Goal: Task Accomplishment & Management: Use online tool/utility

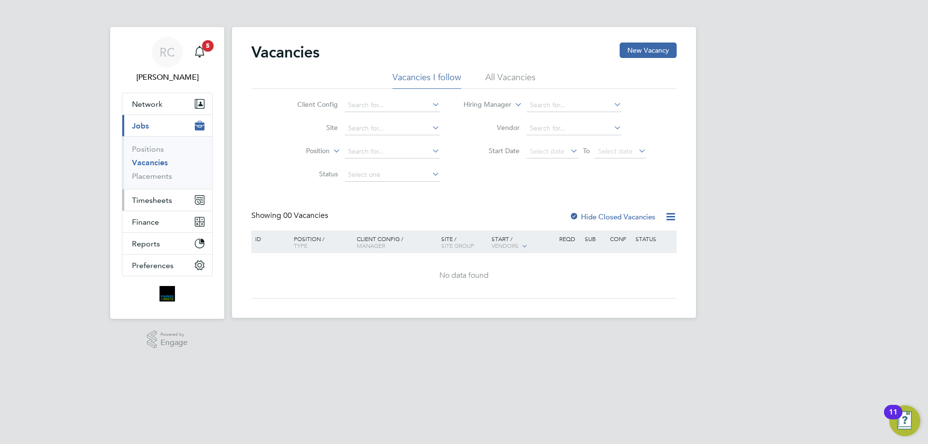
drag, startPoint x: 156, startPoint y: 192, endPoint x: 160, endPoint y: 197, distance: 6.2
click at [158, 195] on button "Timesheets" at bounding box center [167, 200] width 90 height 21
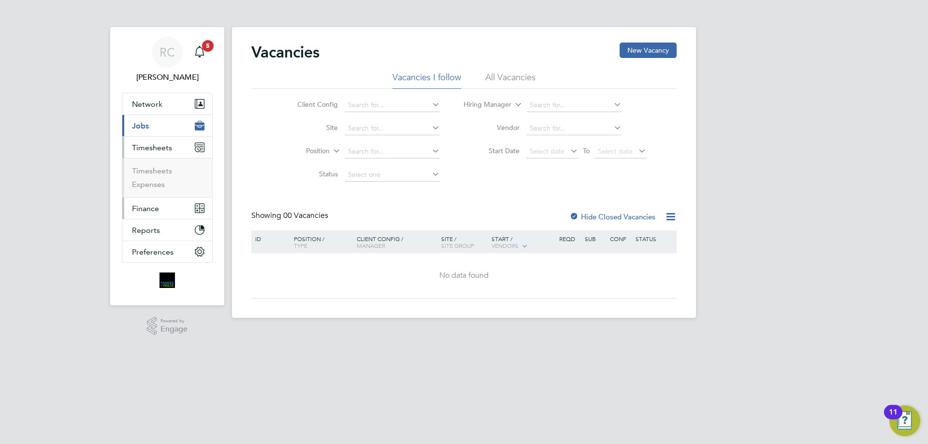
click at [159, 198] on button "Finance" at bounding box center [167, 208] width 90 height 21
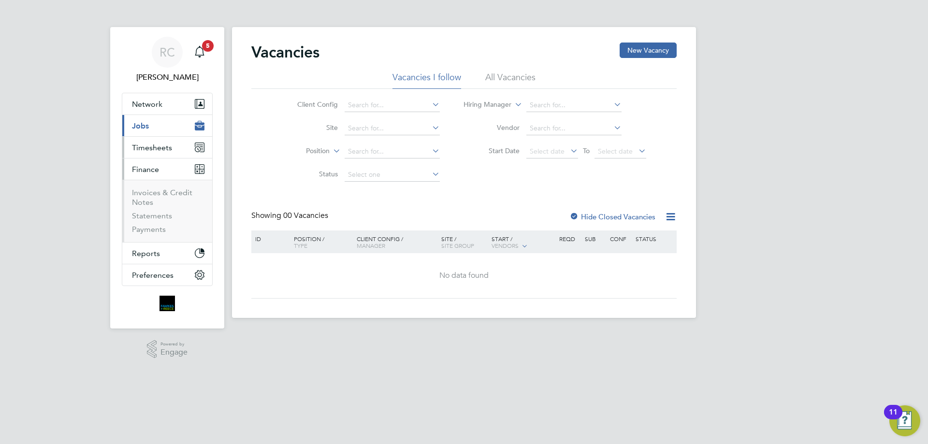
click at [144, 146] on span "Timesheets" at bounding box center [152, 147] width 40 height 9
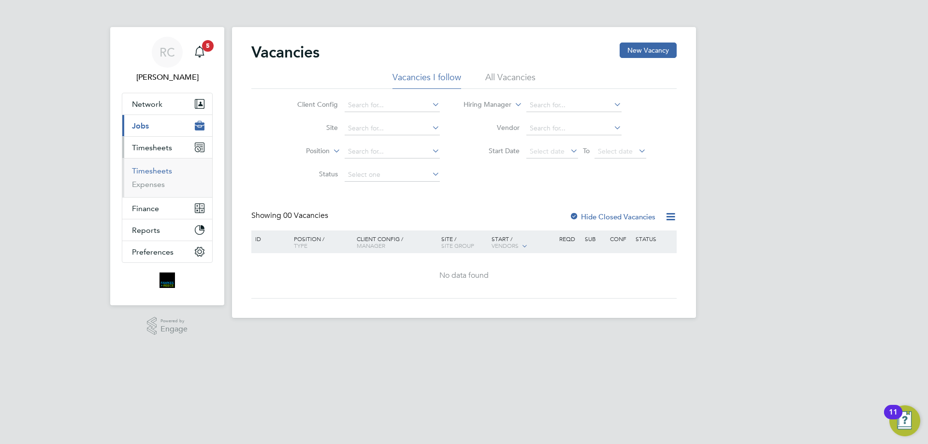
click at [158, 169] on link "Timesheets" at bounding box center [152, 170] width 40 height 9
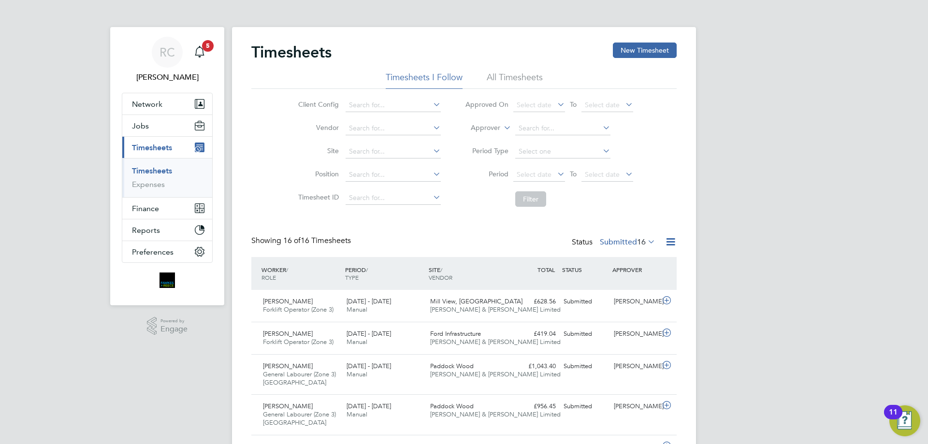
click at [516, 82] on li "All Timesheets" at bounding box center [515, 80] width 56 height 17
click at [631, 48] on button "New Timesheet" at bounding box center [645, 50] width 64 height 15
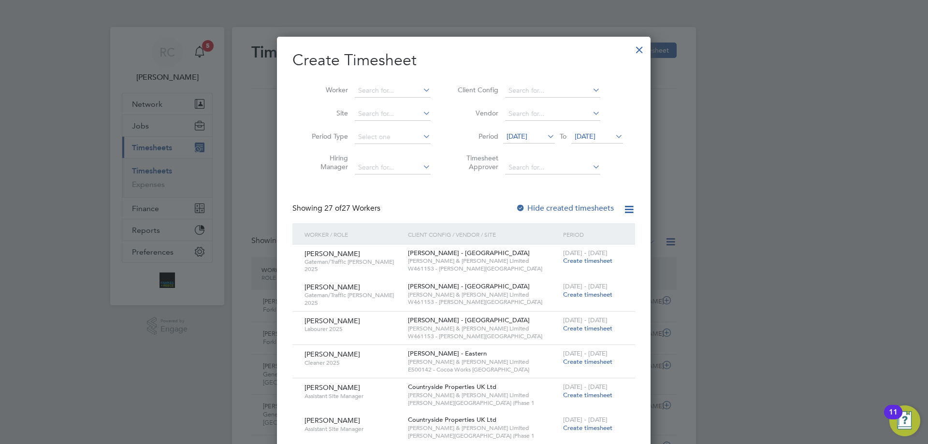
click at [595, 138] on span "[DATE]" at bounding box center [585, 136] width 21 height 9
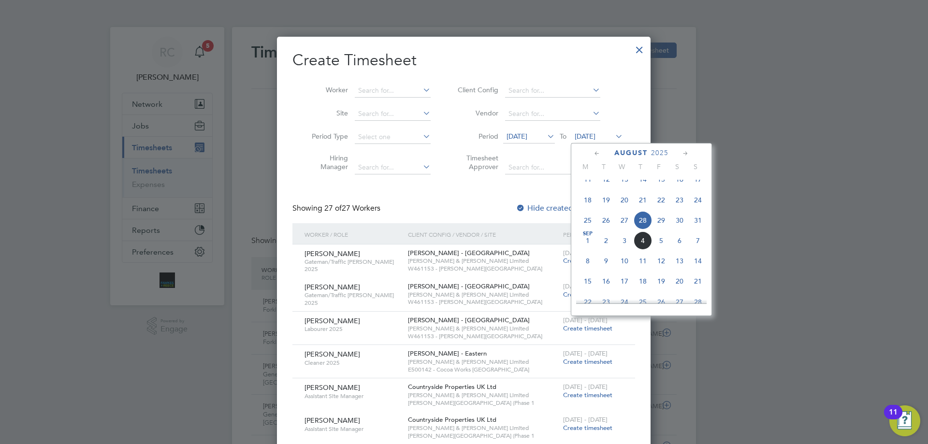
click at [695, 227] on span "31" at bounding box center [698, 220] width 18 height 18
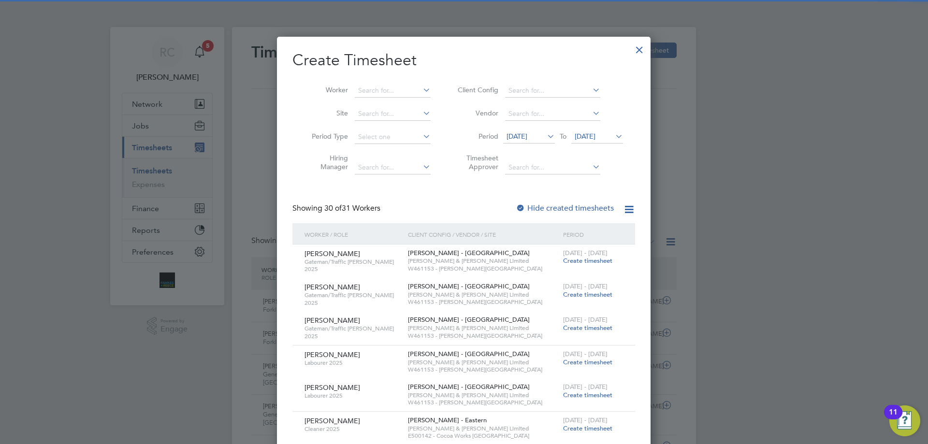
click at [524, 205] on div at bounding box center [521, 209] width 10 height 10
click at [368, 86] on input at bounding box center [393, 91] width 76 height 14
click at [394, 115] on li "[PERSON_NAME] [PERSON_NAME]" at bounding box center [393, 116] width 79 height 13
type input "[PERSON_NAME]"
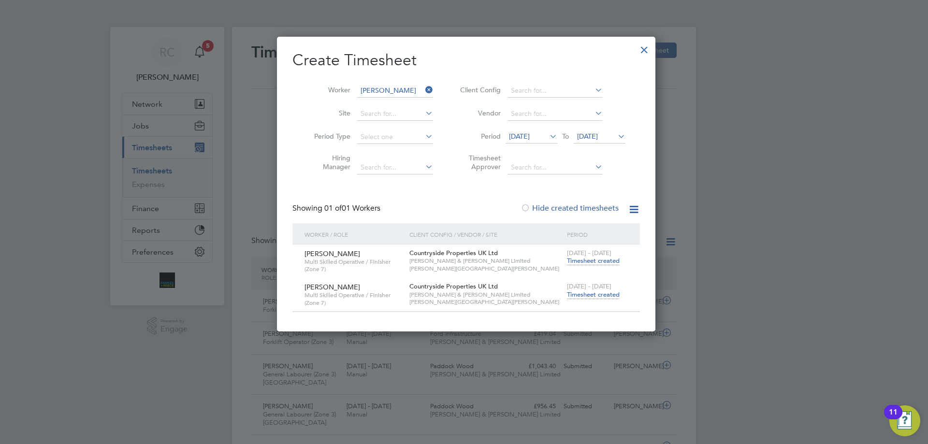
click at [606, 296] on span "Timesheet created" at bounding box center [593, 295] width 53 height 9
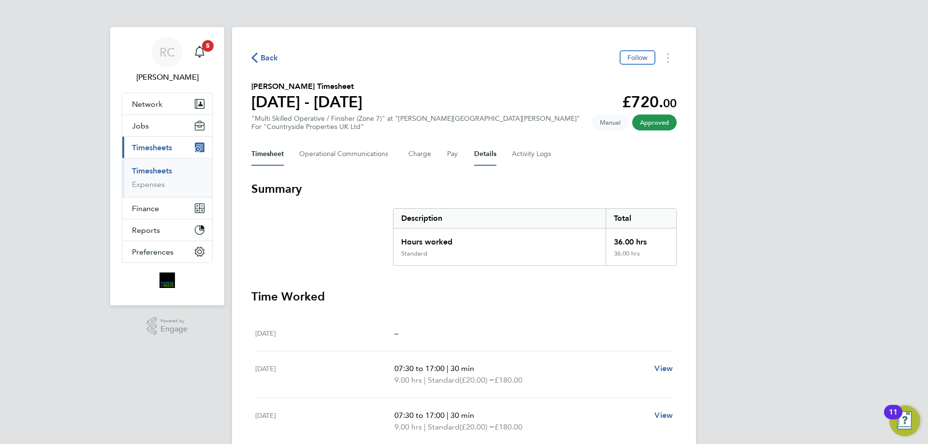
click at [484, 155] on button "Details" at bounding box center [485, 154] width 22 height 23
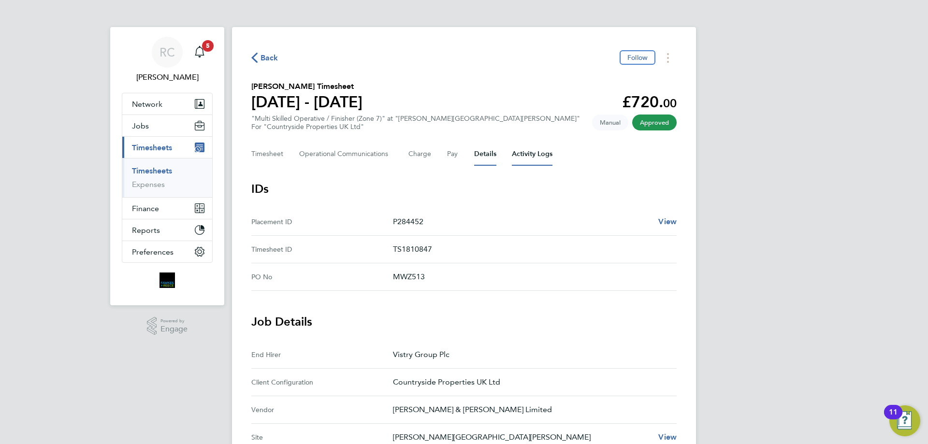
click at [546, 158] on Logs-tab "Activity Logs" at bounding box center [532, 154] width 41 height 23
